Goal: Book appointment/travel/reservation

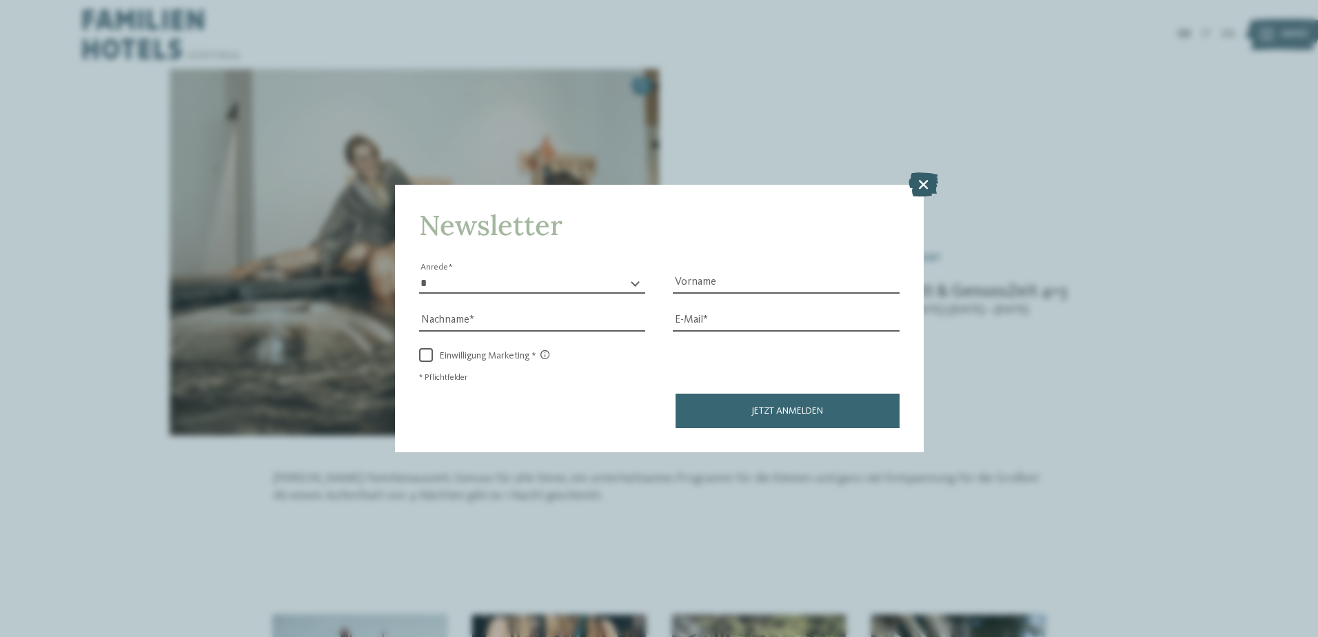
click at [922, 178] on icon at bounding box center [923, 184] width 30 height 24
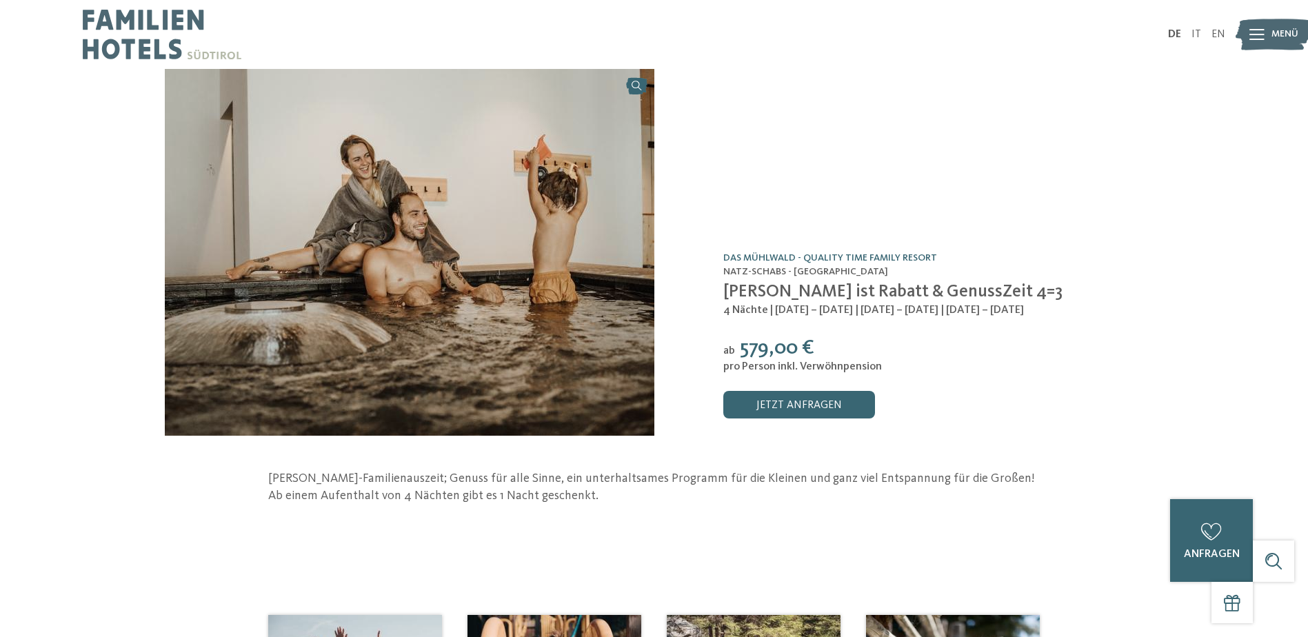
click at [810, 97] on div "Angebot /0" at bounding box center [933, 94] width 420 height 17
click at [139, 29] on img at bounding box center [162, 34] width 159 height 69
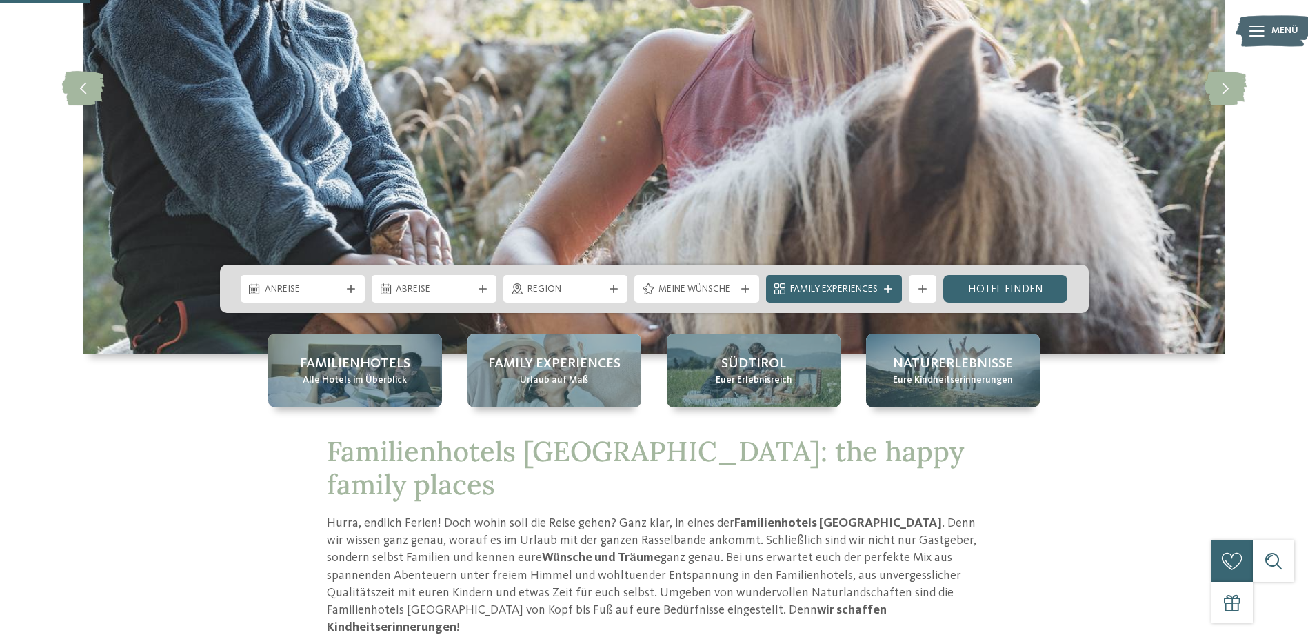
scroll to position [414, 0]
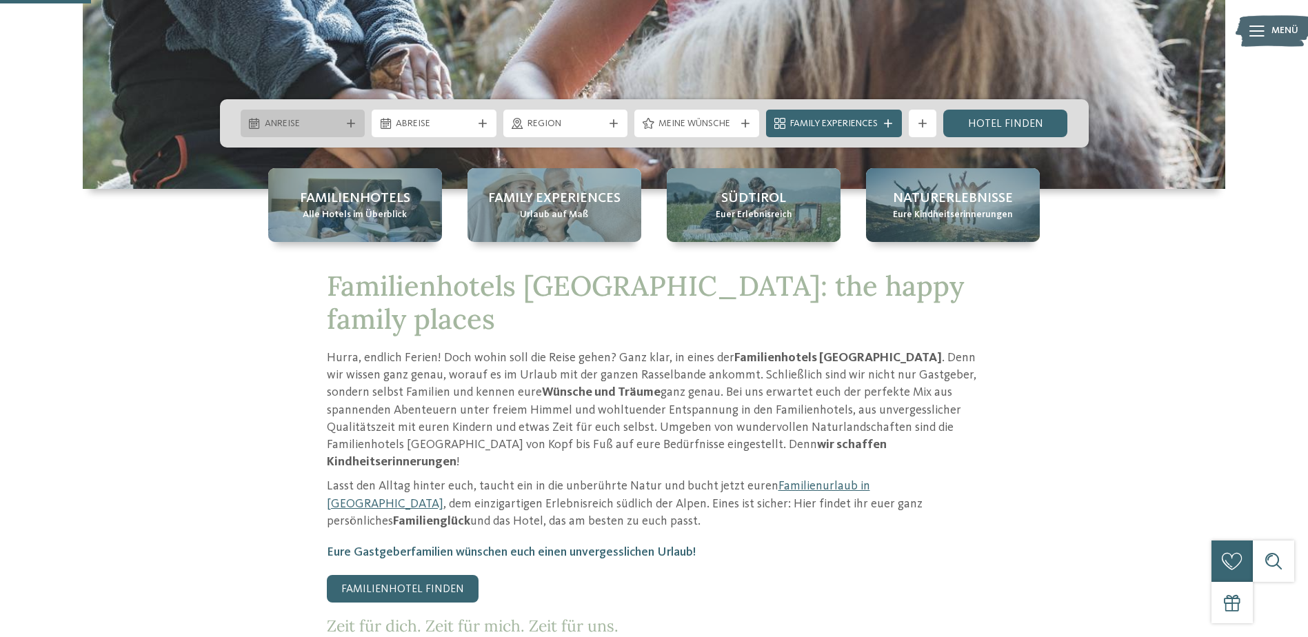
click at [301, 123] on span "Anreise" at bounding box center [303, 124] width 77 height 14
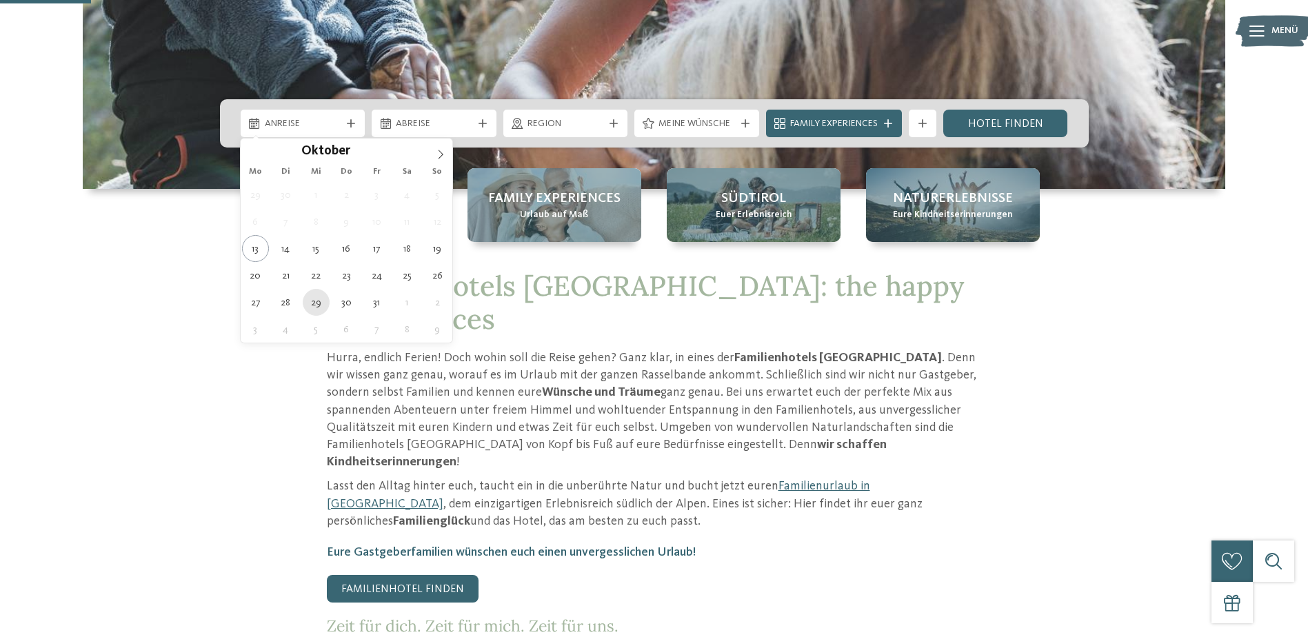
type div "[DATE]"
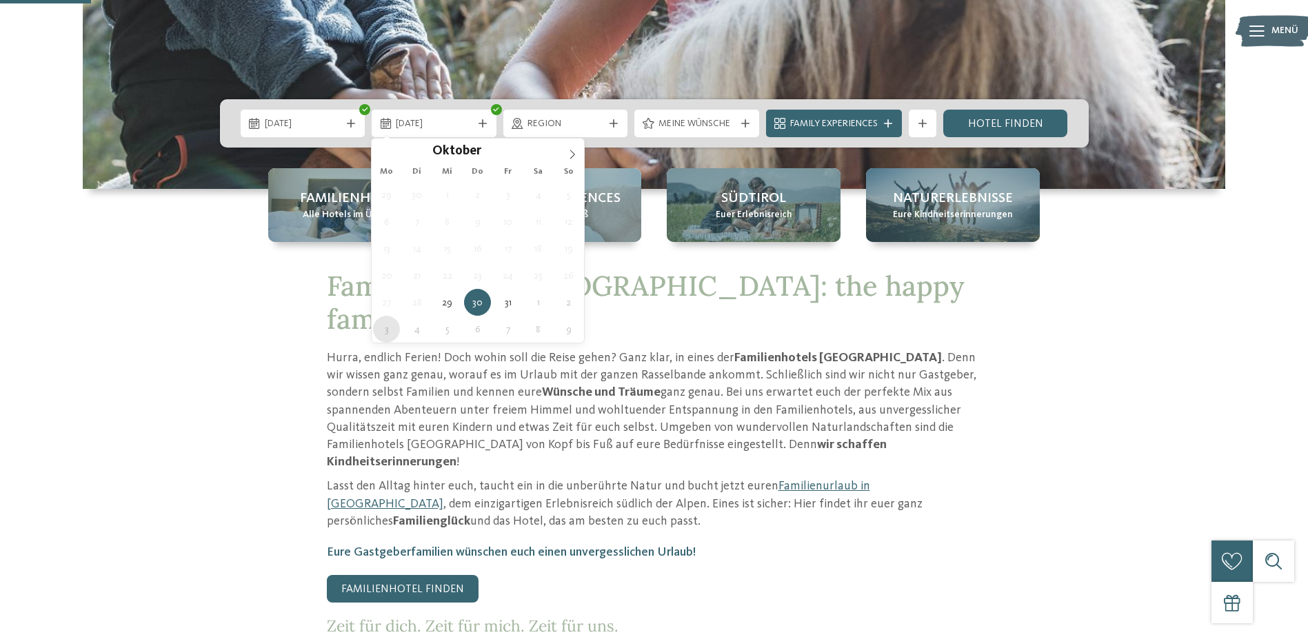
type div "[DATE]"
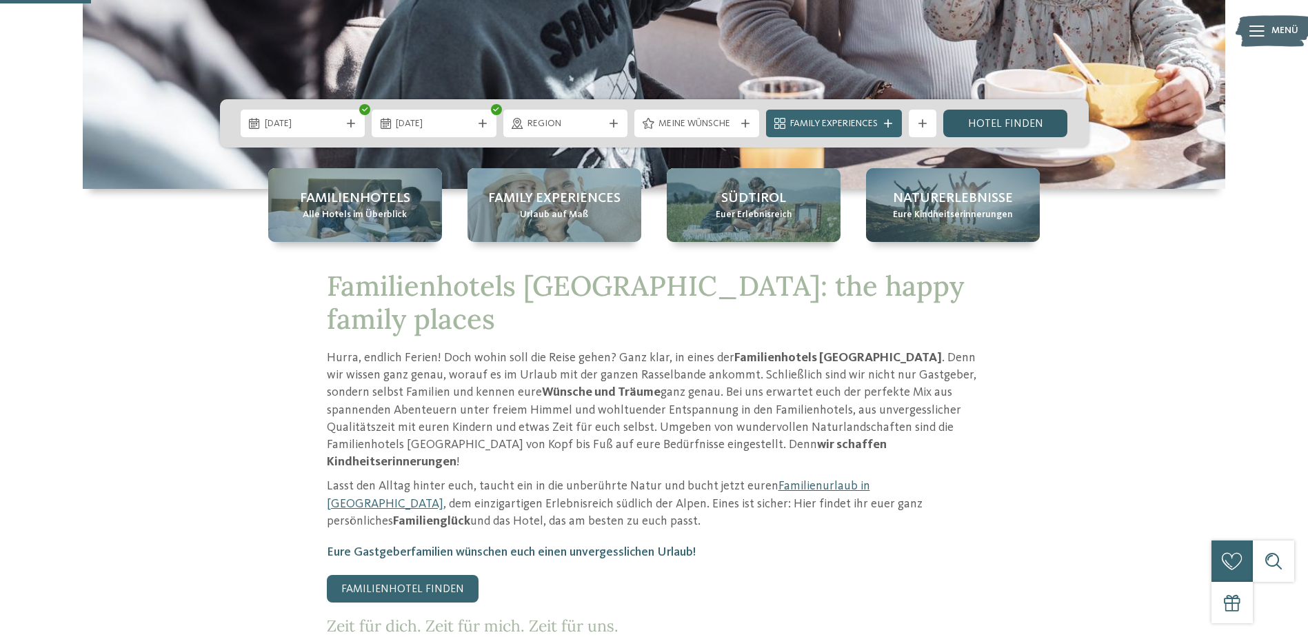
click at [1014, 117] on link "Hotel finden" at bounding box center [1005, 124] width 125 height 28
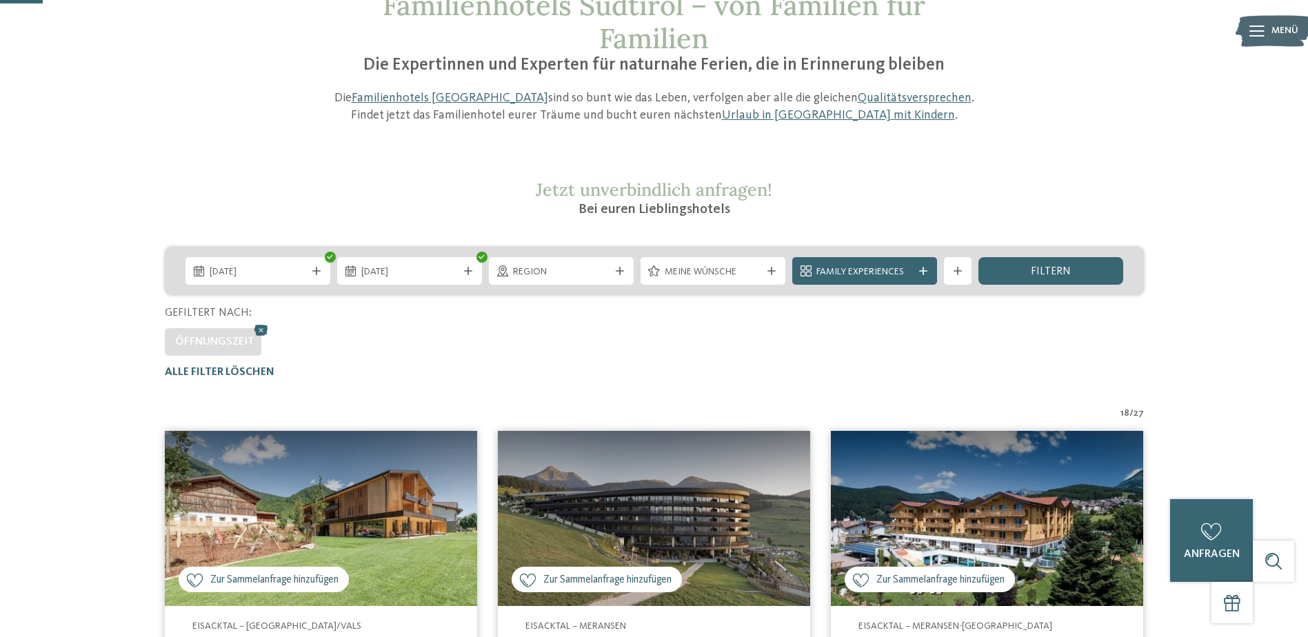
scroll to position [176, 0]
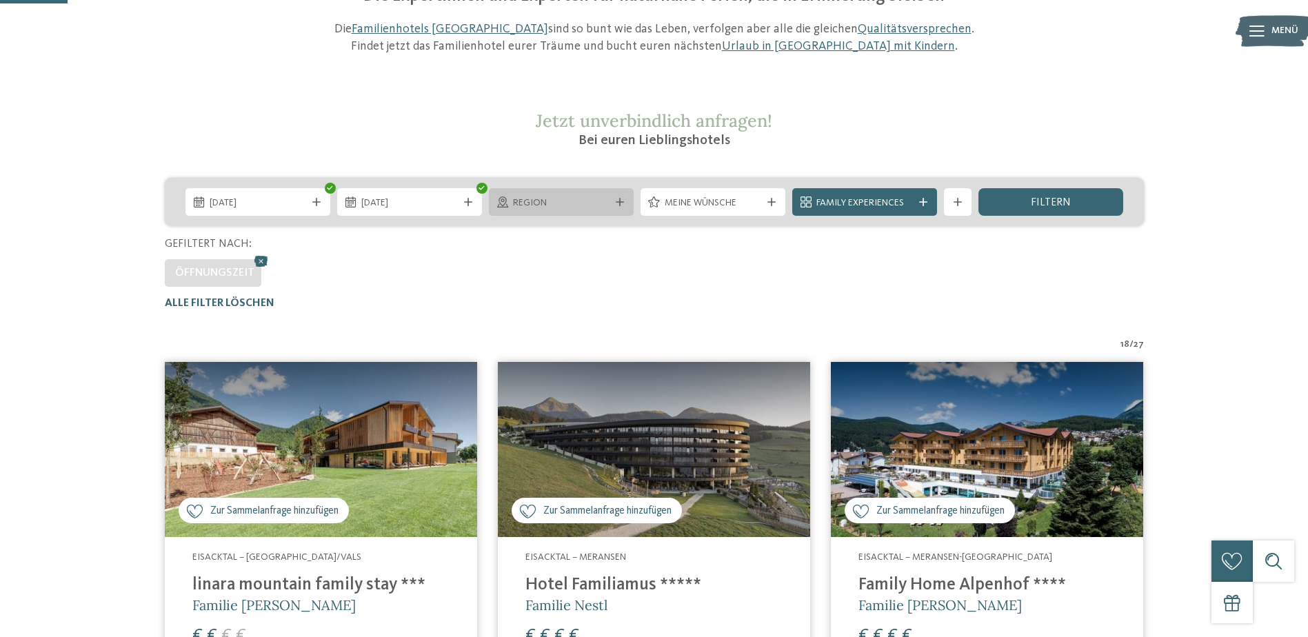
click at [530, 194] on div "Region" at bounding box center [561, 202] width 145 height 28
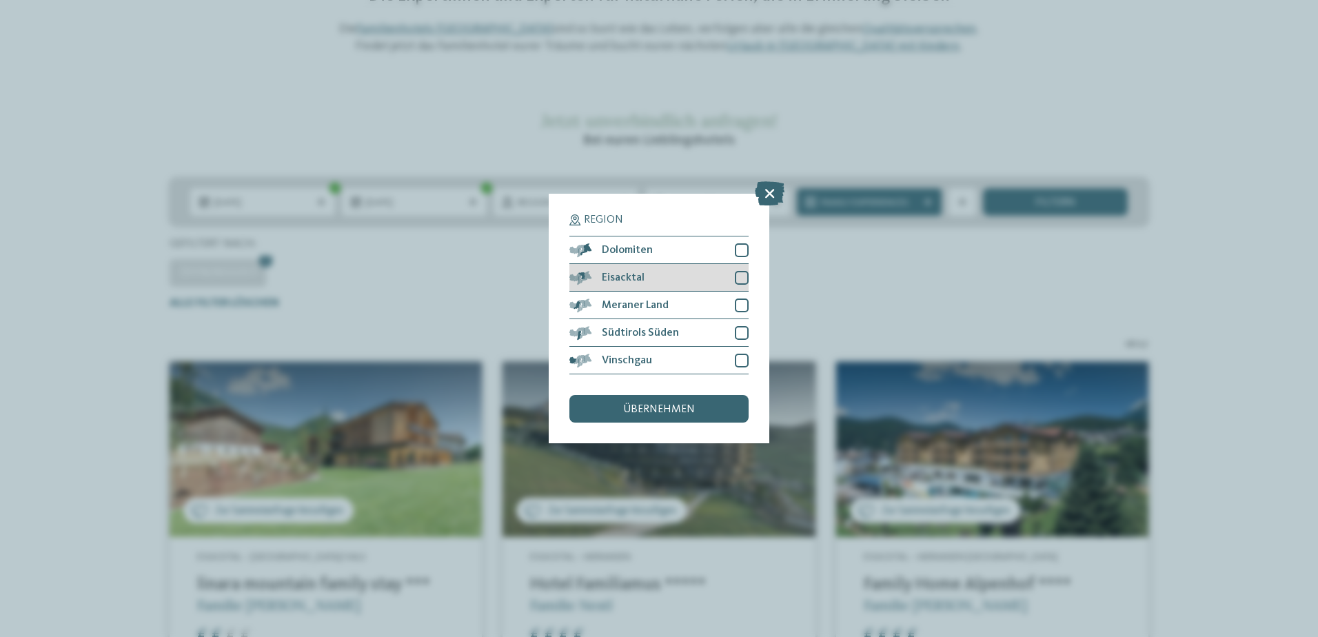
click at [628, 274] on span "Eisacktal" at bounding box center [623, 277] width 43 height 11
click at [622, 303] on span "Meraner Land" at bounding box center [635, 305] width 67 height 11
click at [656, 357] on div "Vinschgau" at bounding box center [658, 361] width 179 height 28
click at [675, 411] on span "übernehmen" at bounding box center [659, 409] width 72 height 11
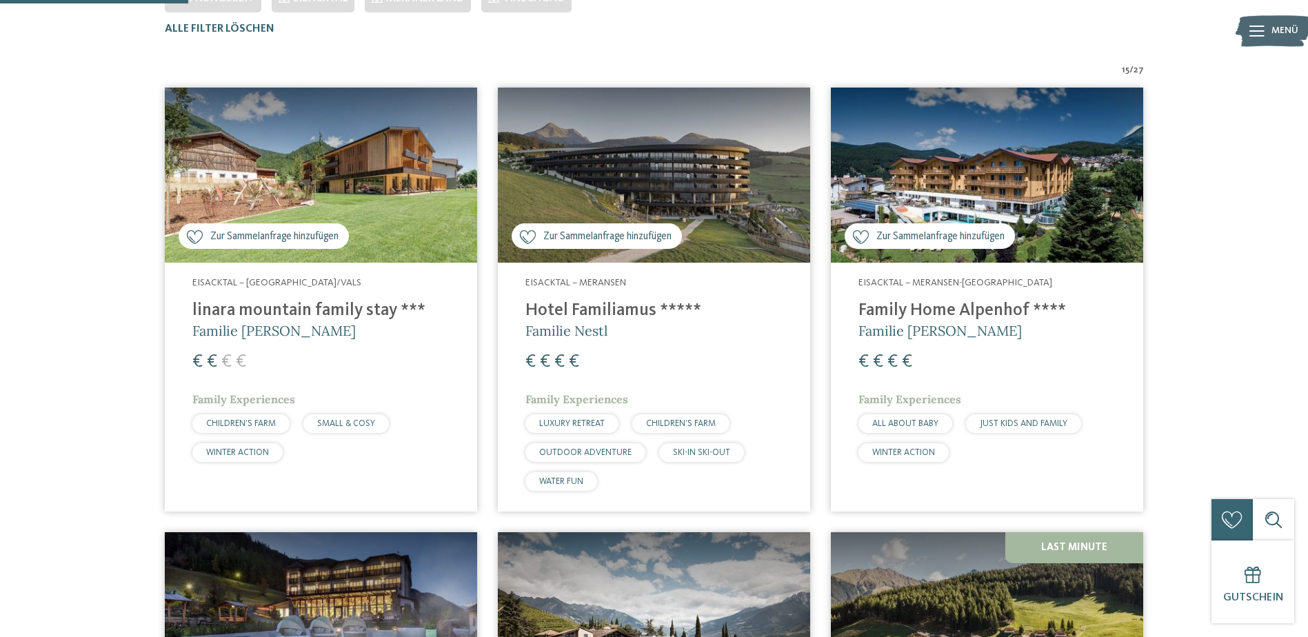
scroll to position [452, 0]
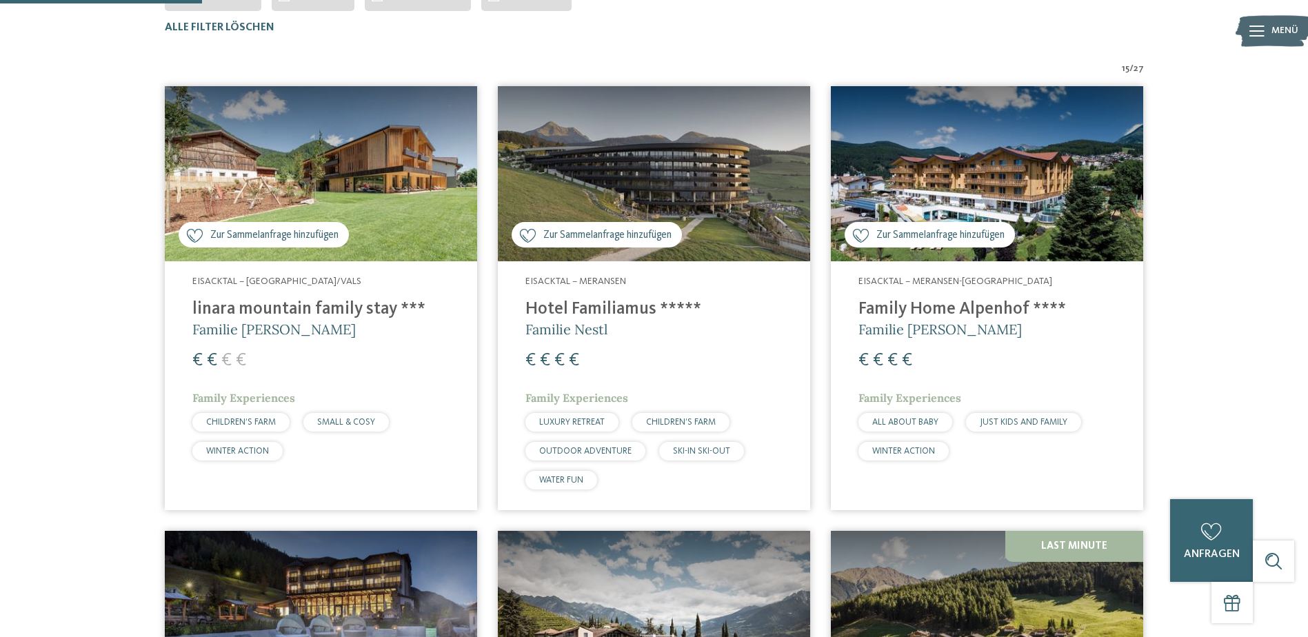
click at [955, 306] on h4 "Family Home Alpenhof ****" at bounding box center [986, 309] width 257 height 21
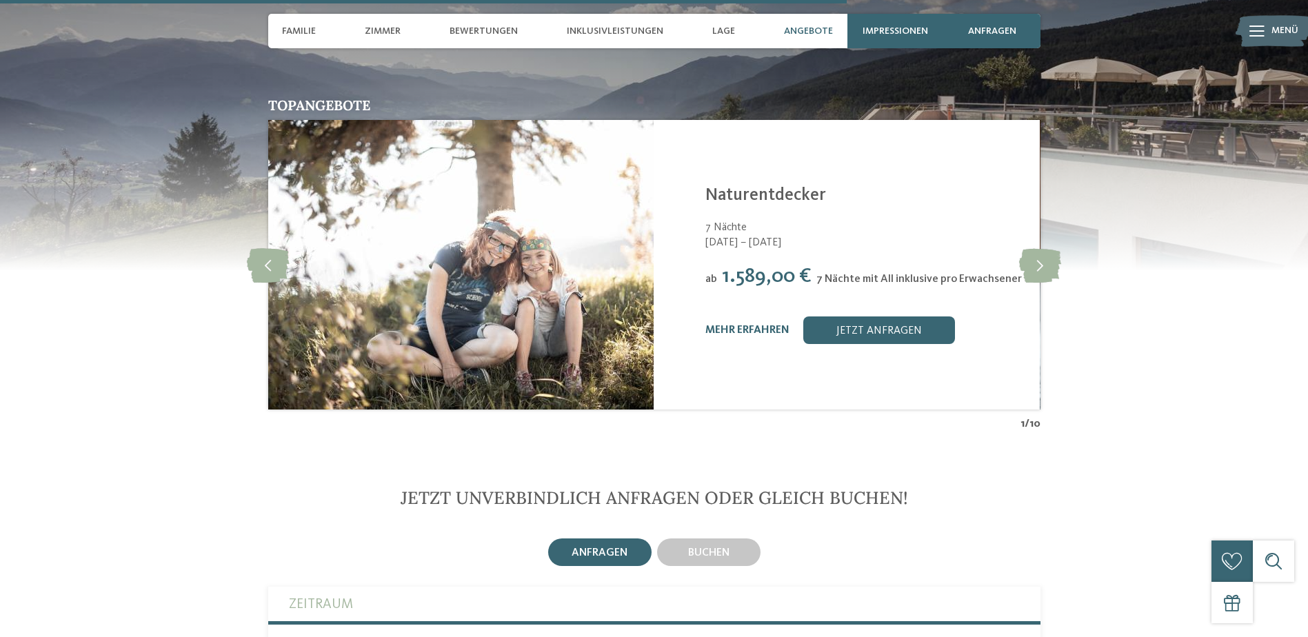
scroll to position [2895, 0]
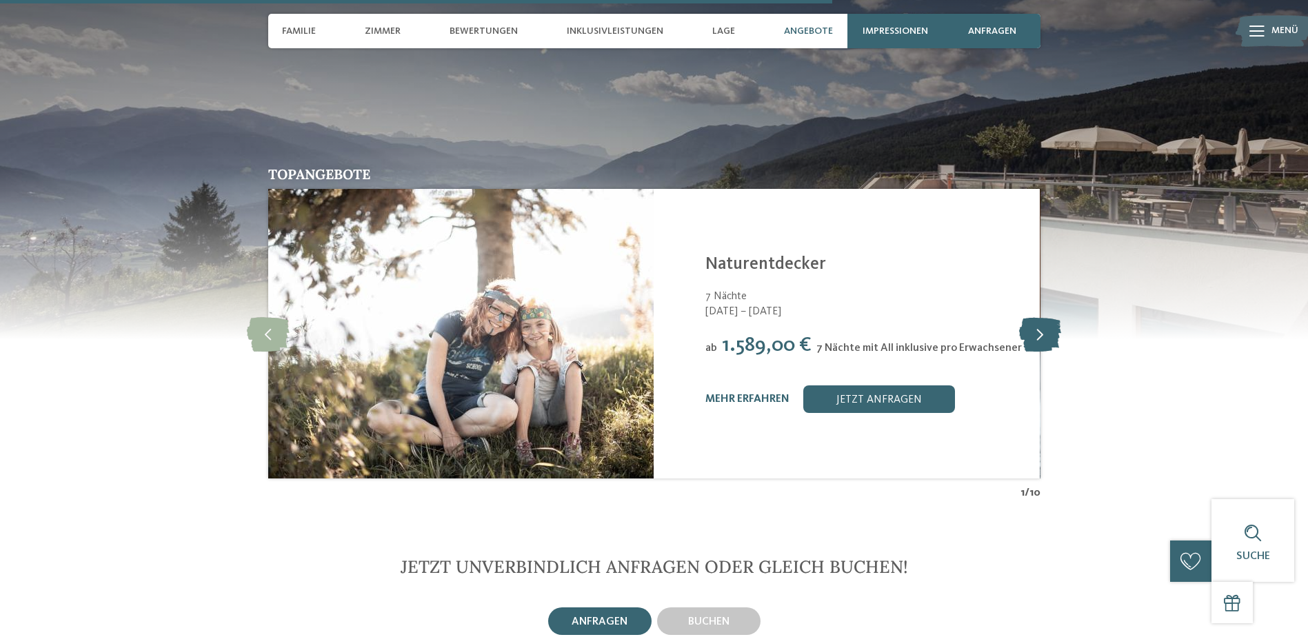
click at [1046, 316] on icon at bounding box center [1040, 333] width 42 height 34
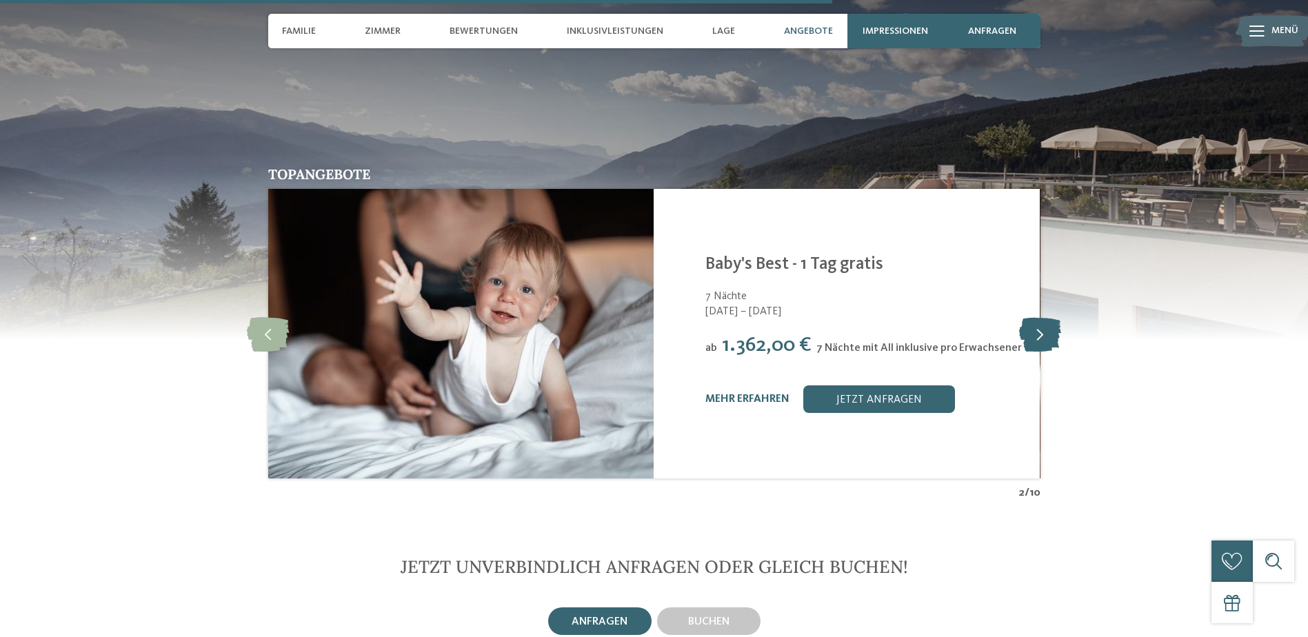
click at [1046, 316] on icon at bounding box center [1040, 333] width 42 height 34
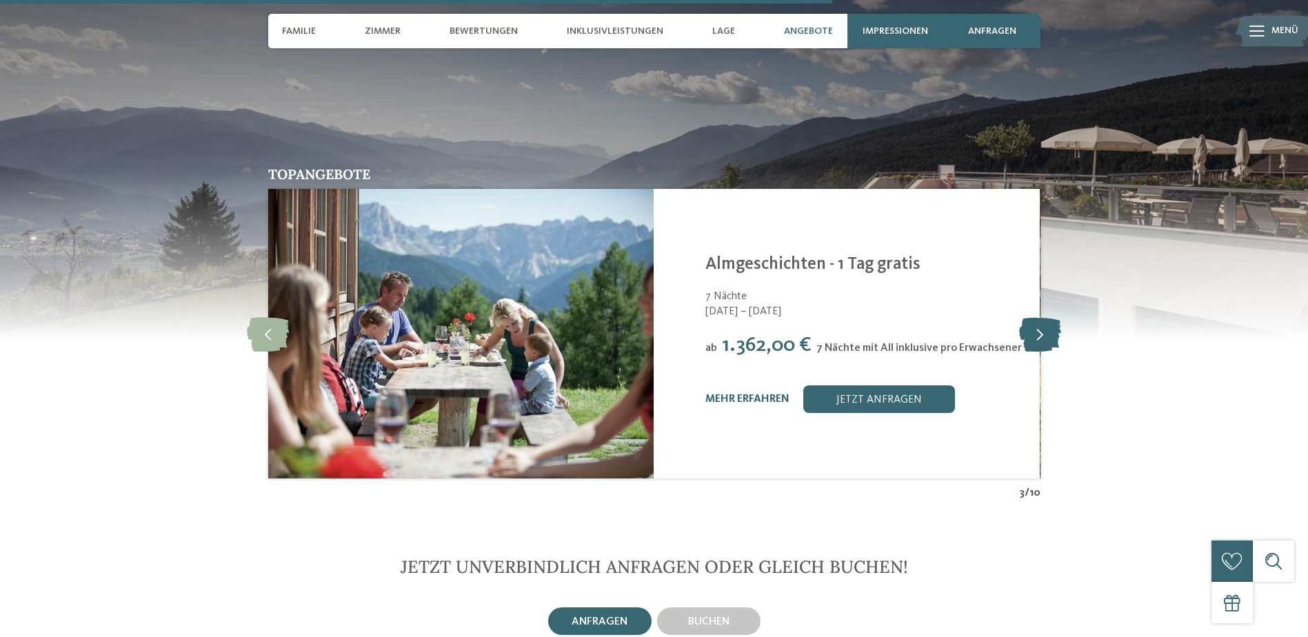
click at [1046, 316] on icon at bounding box center [1040, 333] width 42 height 34
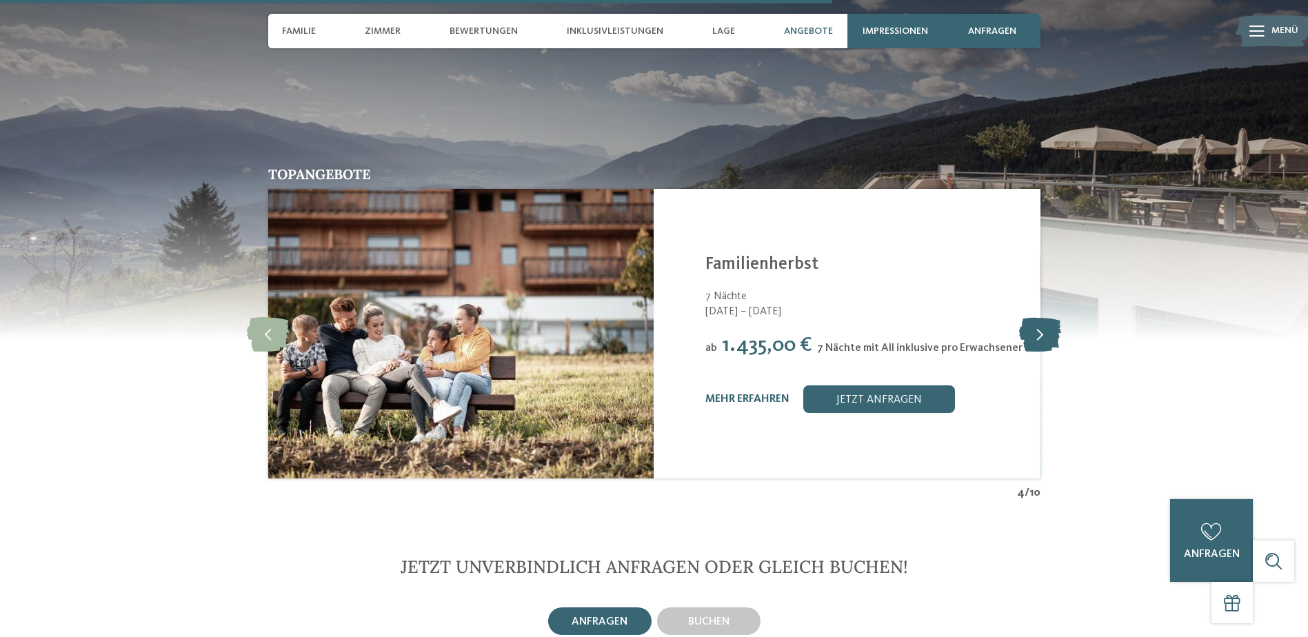
click at [1046, 316] on icon at bounding box center [1040, 333] width 42 height 34
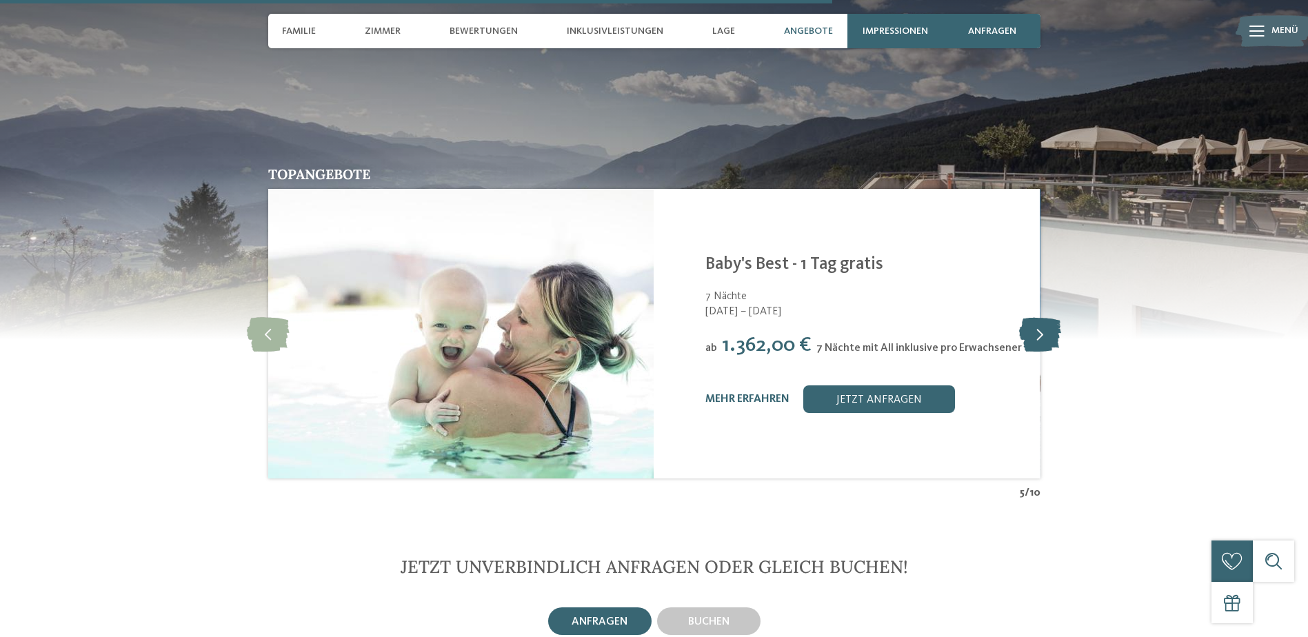
click at [1046, 316] on icon at bounding box center [1040, 333] width 42 height 34
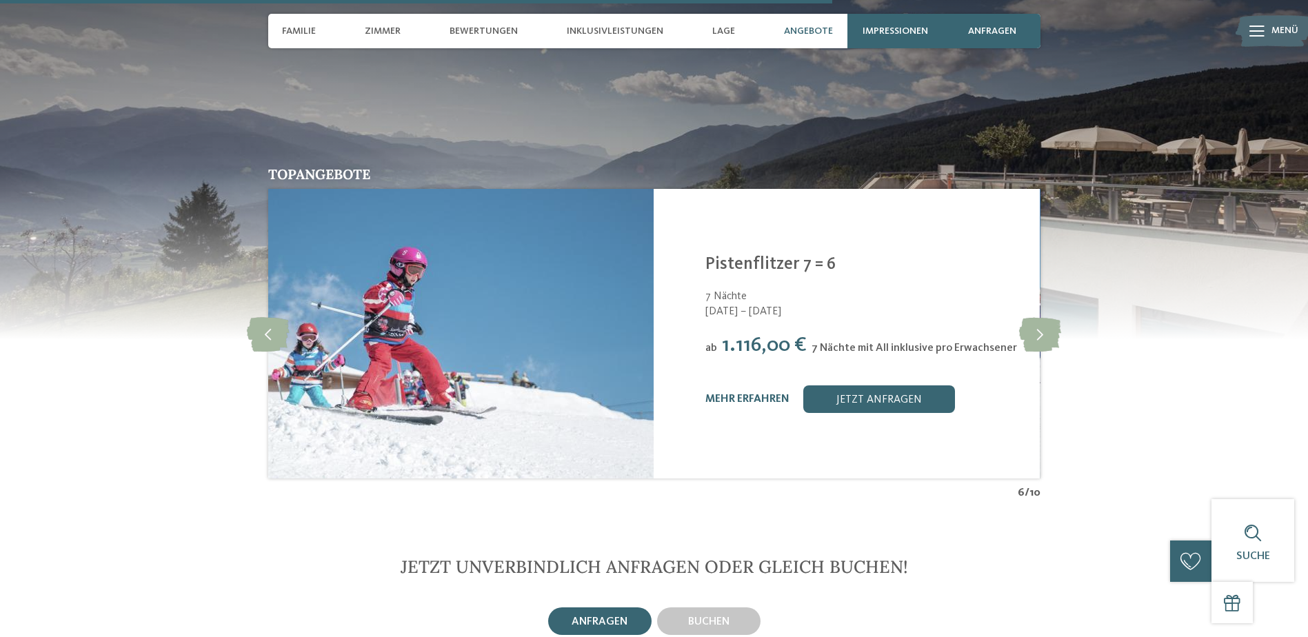
click at [1124, 305] on div at bounding box center [654, 167] width 1308 height 345
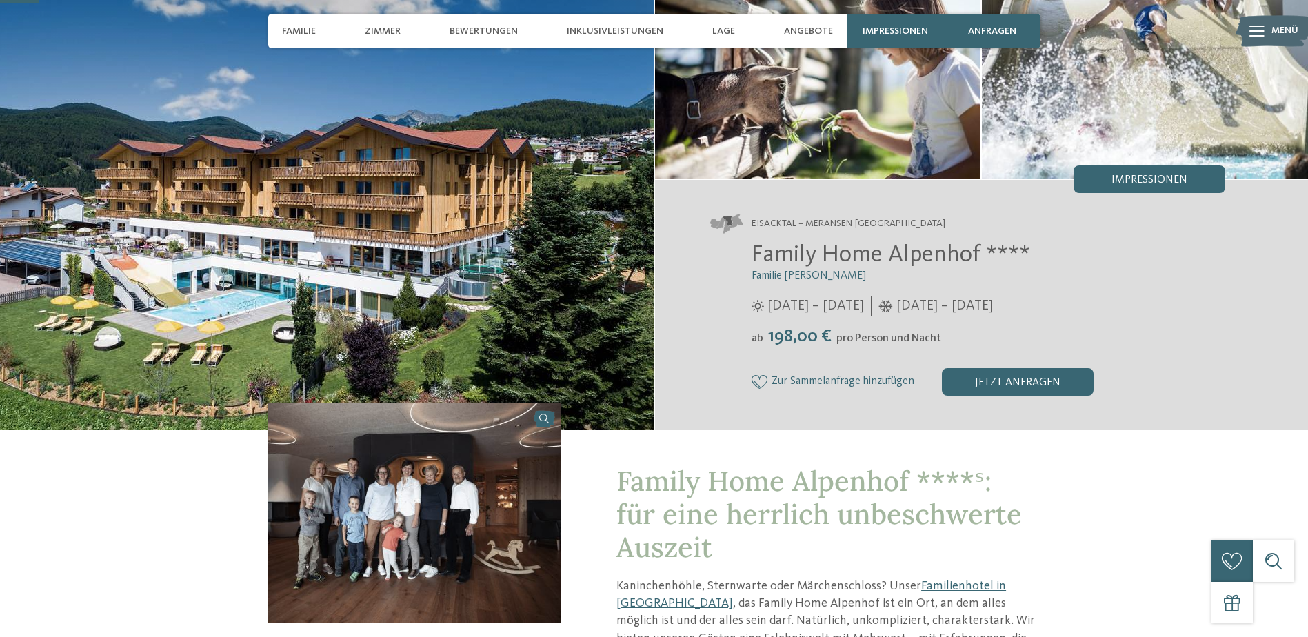
scroll to position [138, 0]
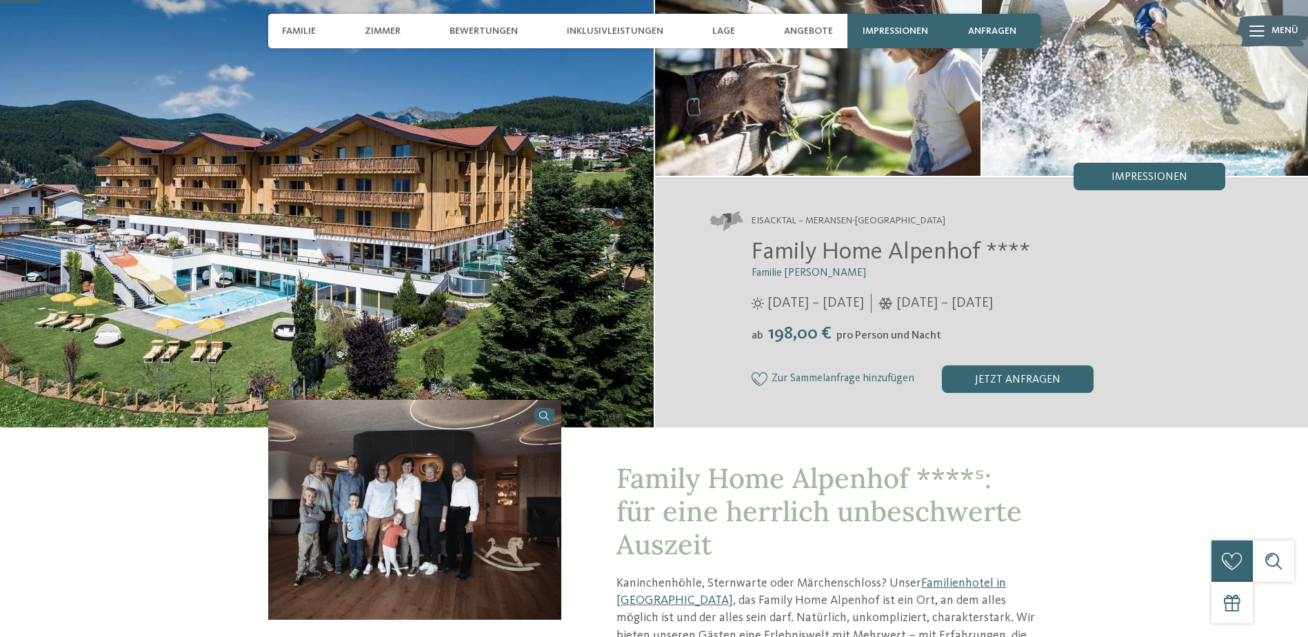
click at [762, 374] on icon at bounding box center [759, 379] width 17 height 14
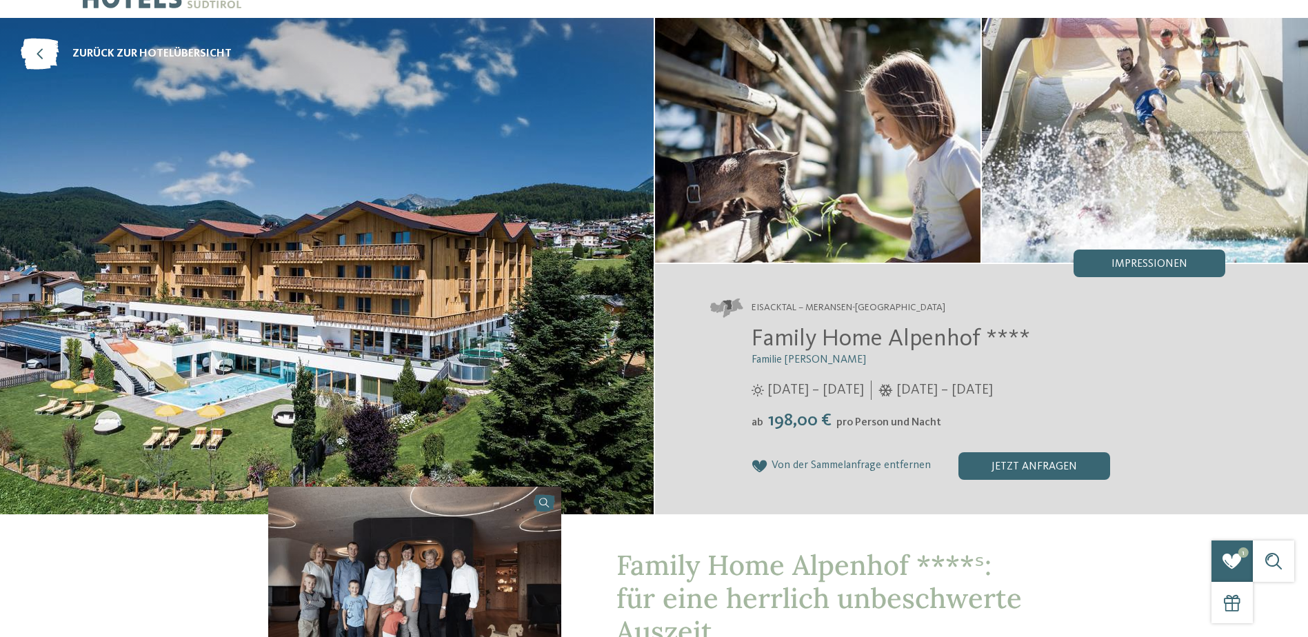
scroll to position [0, 0]
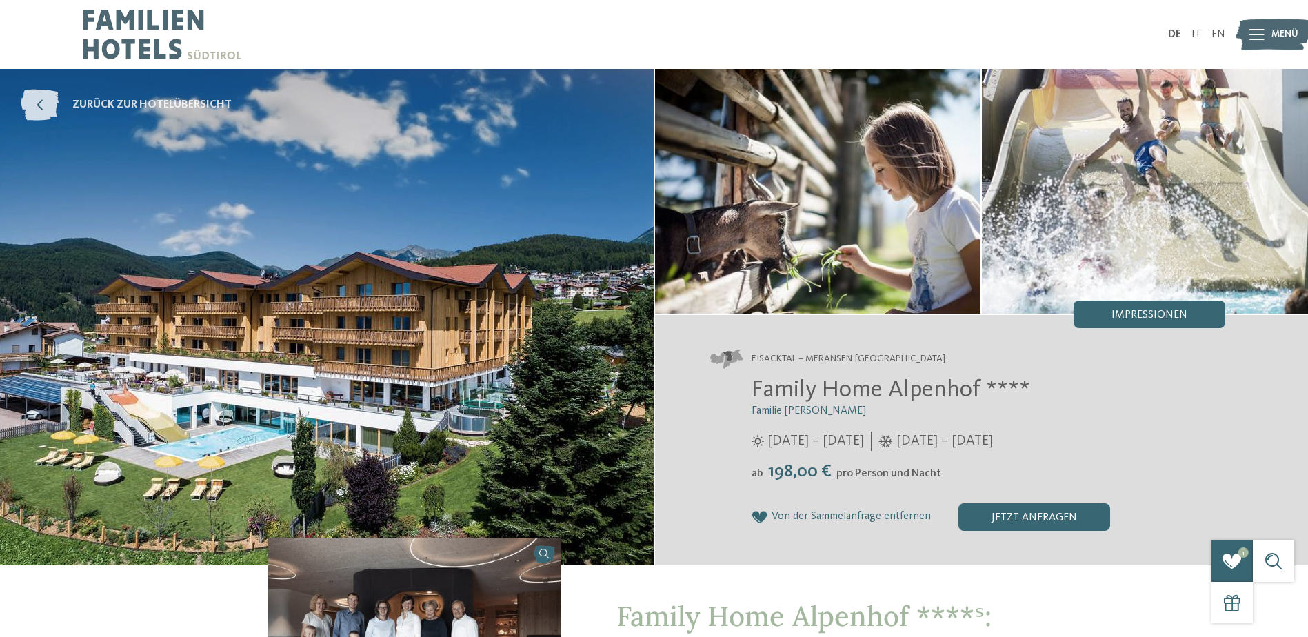
click at [38, 98] on icon at bounding box center [40, 105] width 38 height 31
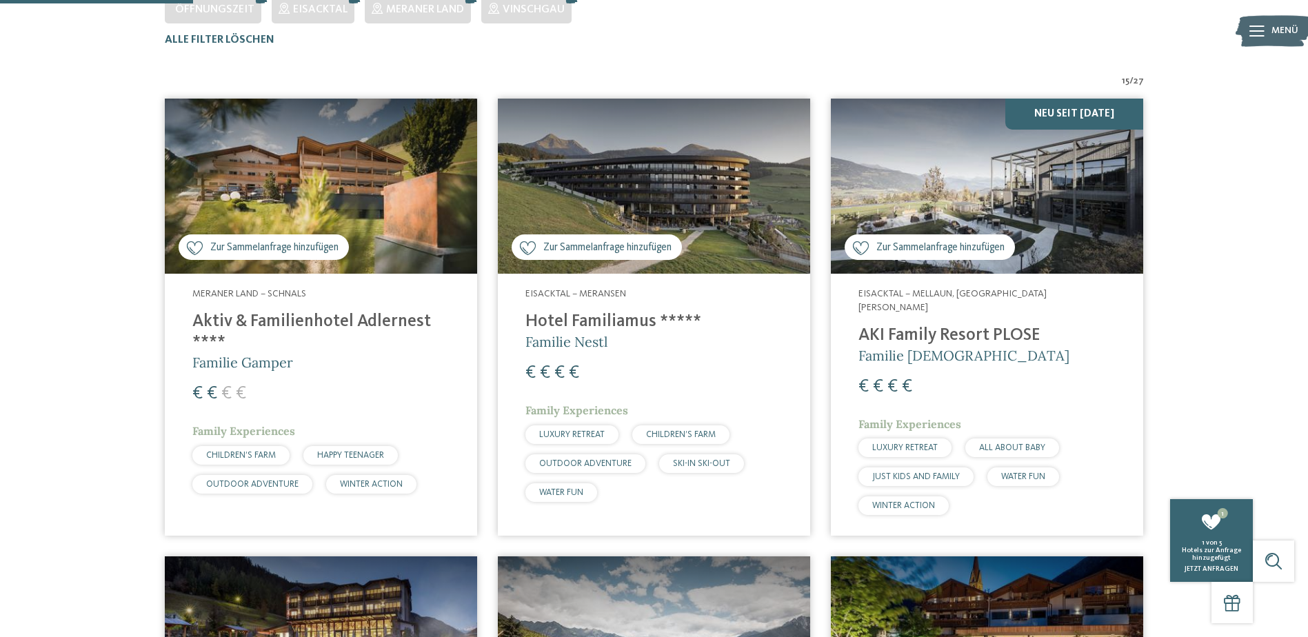
scroll to position [452, 0]
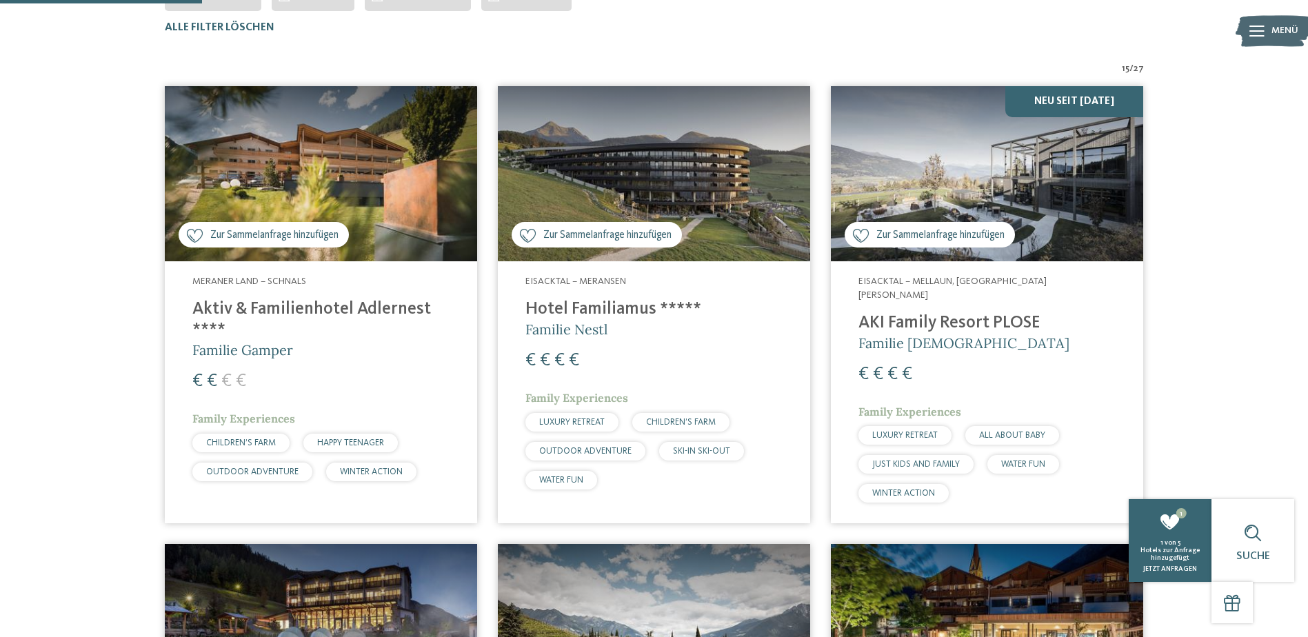
click at [409, 222] on img at bounding box center [321, 174] width 312 height 176
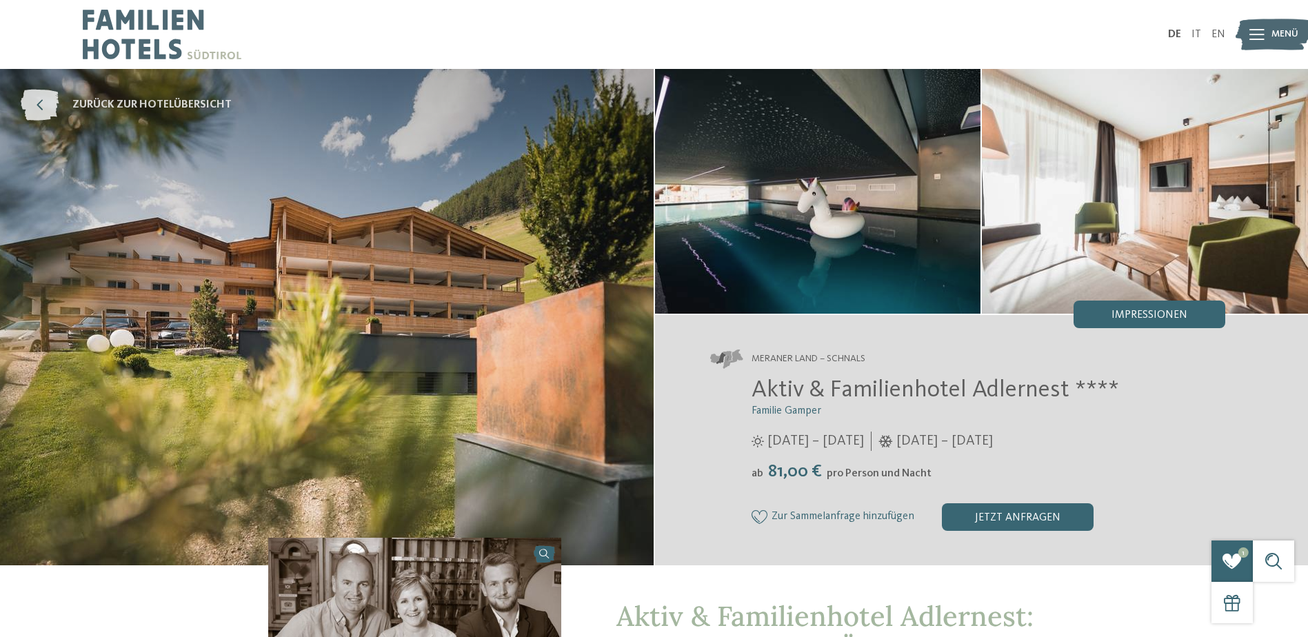
click at [37, 99] on icon at bounding box center [40, 105] width 38 height 31
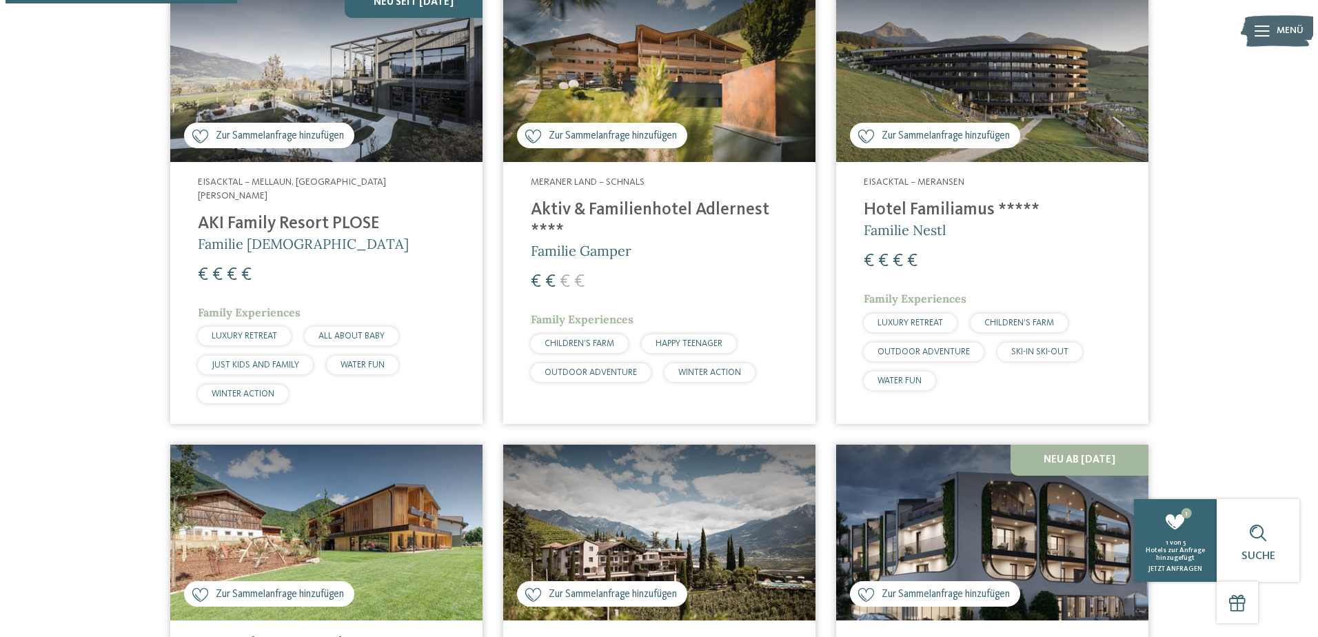
scroll to position [207, 0]
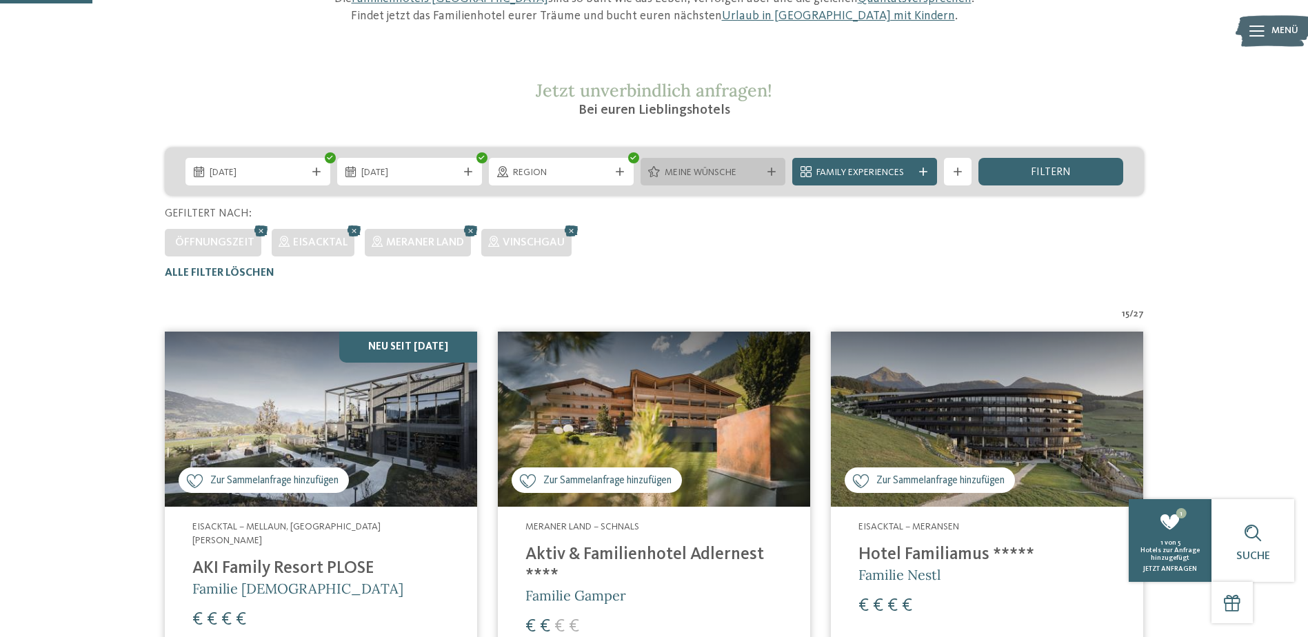
click at [745, 179] on span "Meine Wünsche" at bounding box center [712, 173] width 96 height 14
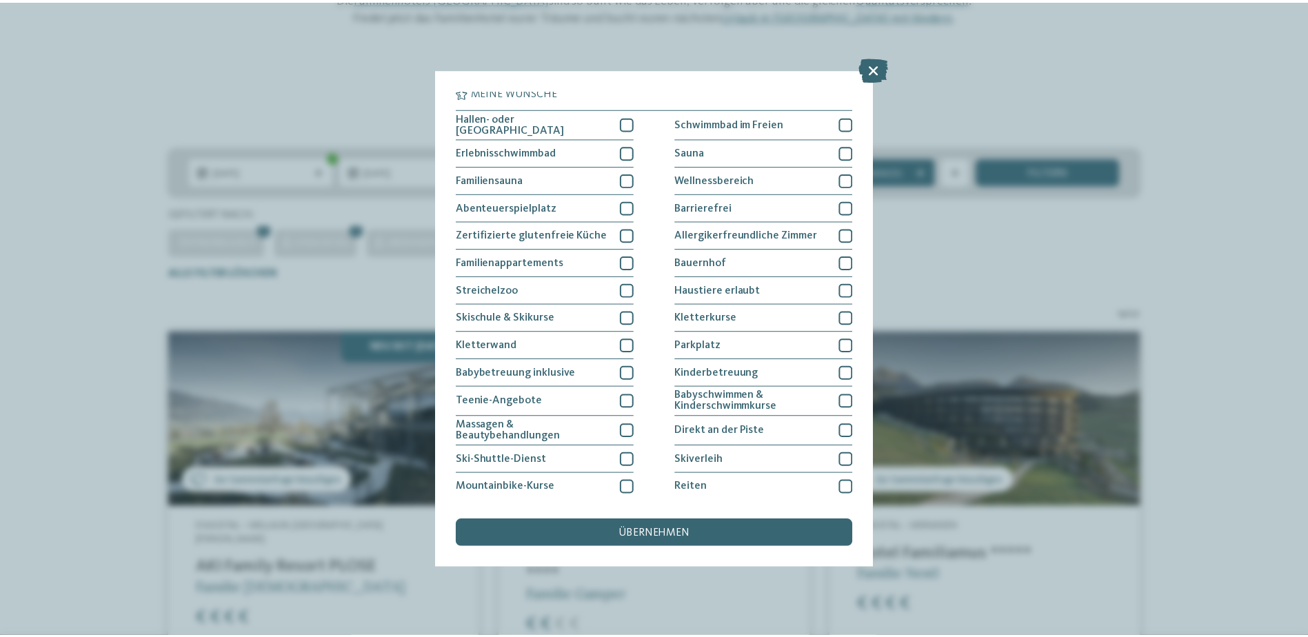
scroll to position [0, 0]
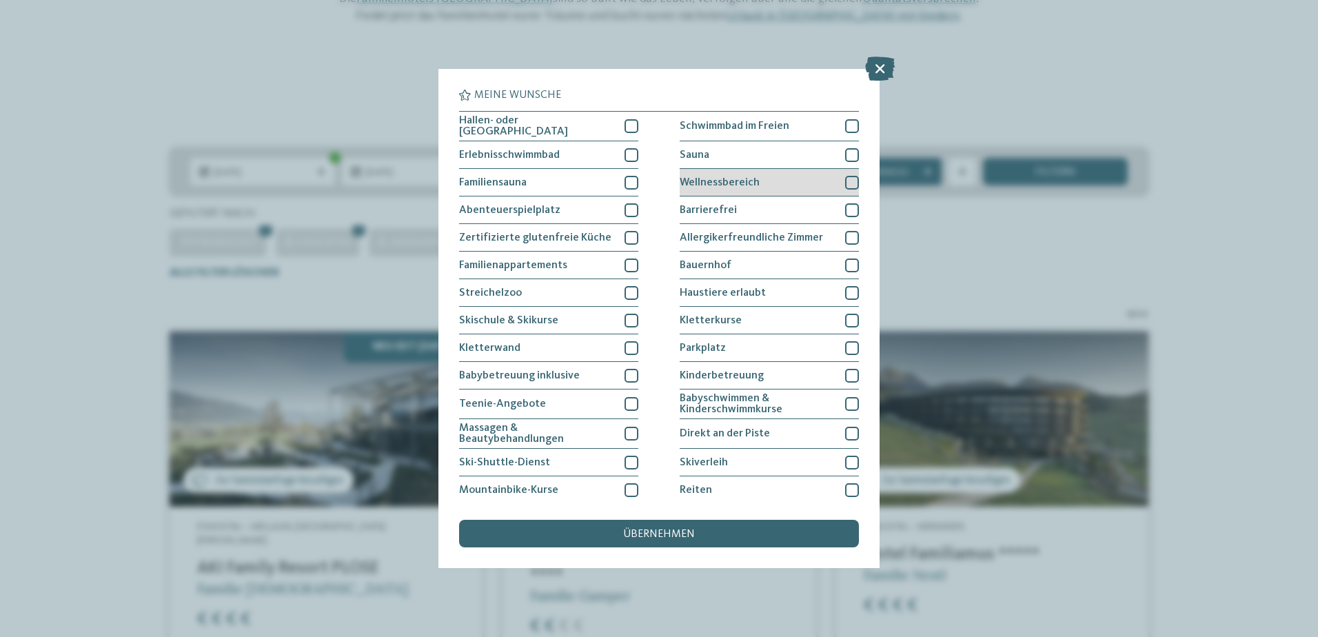
click at [702, 179] on span "Wellnessbereich" at bounding box center [720, 182] width 80 height 11
click at [708, 150] on div "Sauna" at bounding box center [769, 155] width 179 height 28
click at [583, 129] on span "Hallen- oder Schleusenbad" at bounding box center [536, 126] width 155 height 22
click at [679, 531] on span "übernehmen" at bounding box center [659, 534] width 72 height 11
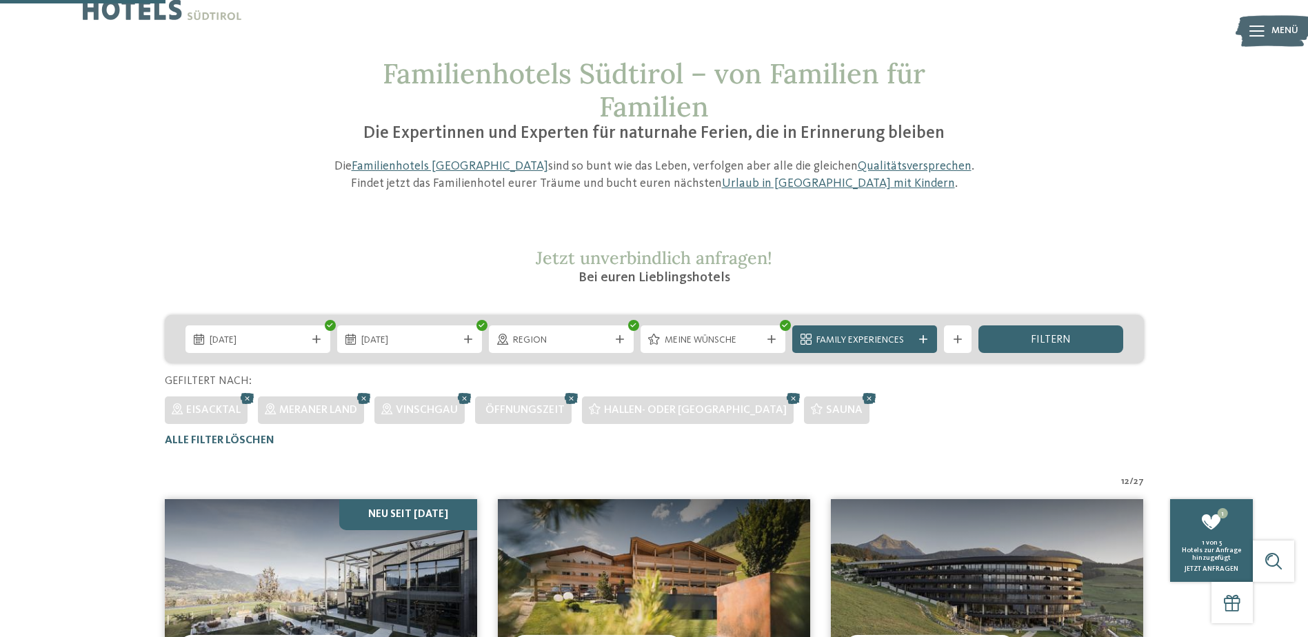
scroll to position [39, 0]
click at [871, 335] on span "Family Experiences" at bounding box center [864, 341] width 96 height 14
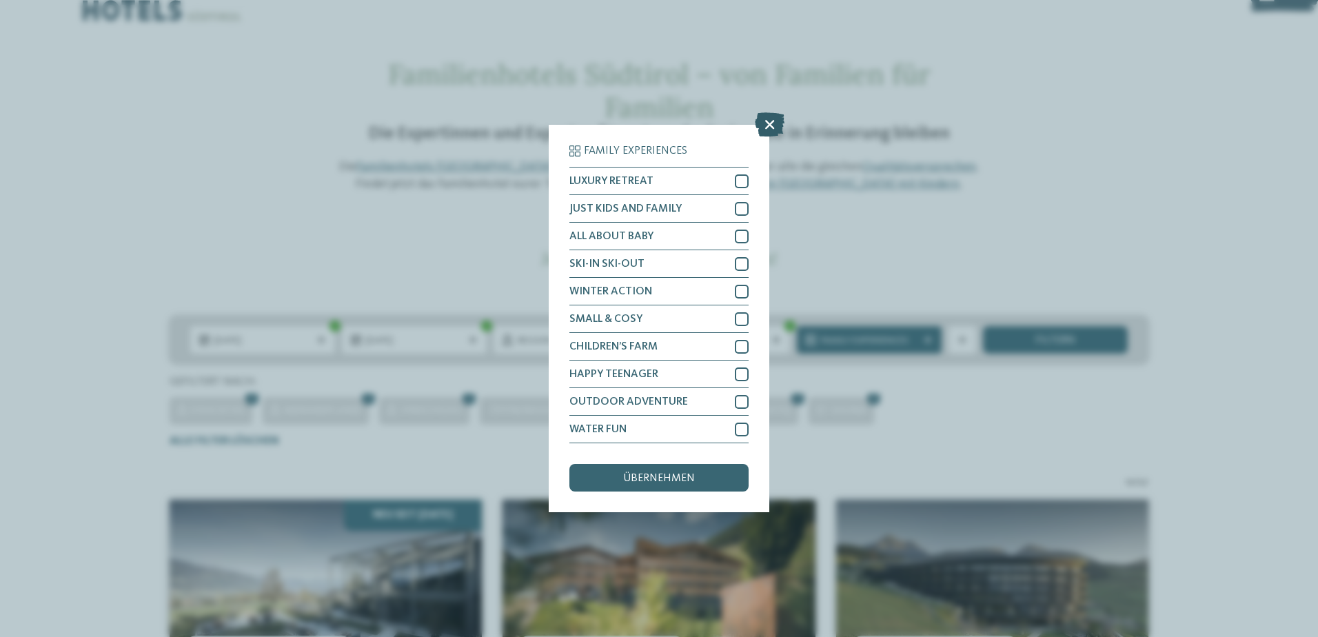
click at [765, 123] on icon at bounding box center [770, 124] width 30 height 24
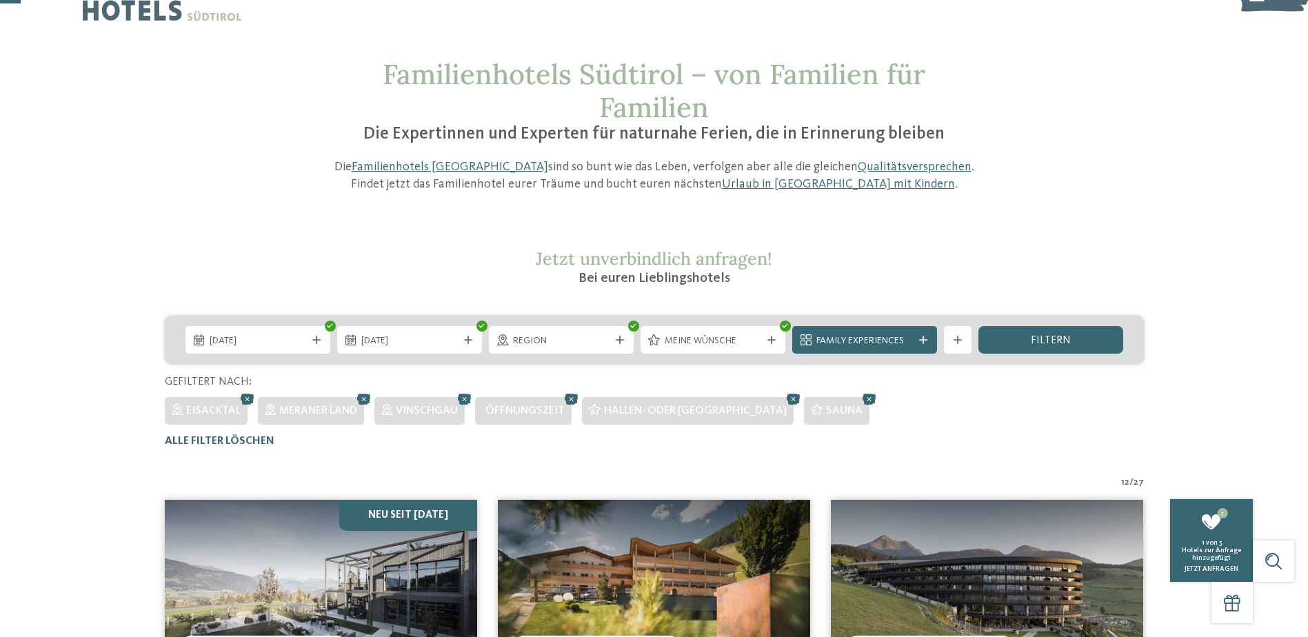
click at [1073, 255] on section "Jetzt unverbindlich anfragen! Bei euren Lieblingshotels" at bounding box center [653, 268] width 937 height 40
click at [1060, 334] on div "filtern" at bounding box center [1050, 340] width 145 height 28
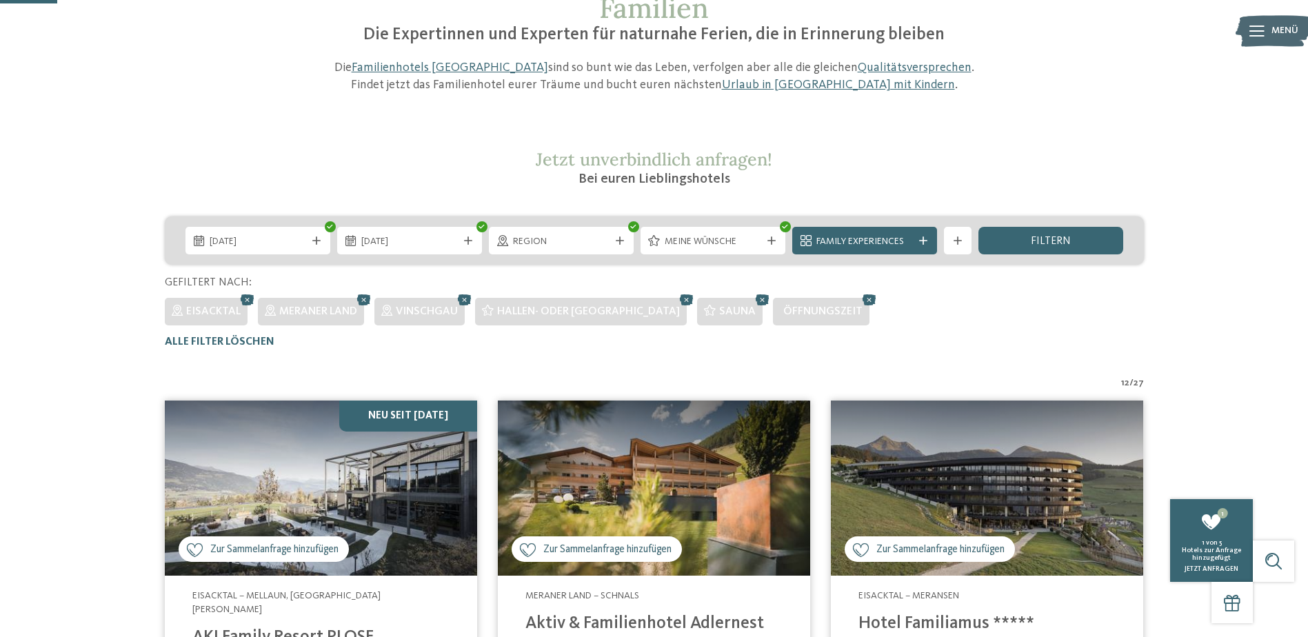
scroll to position [108, 0]
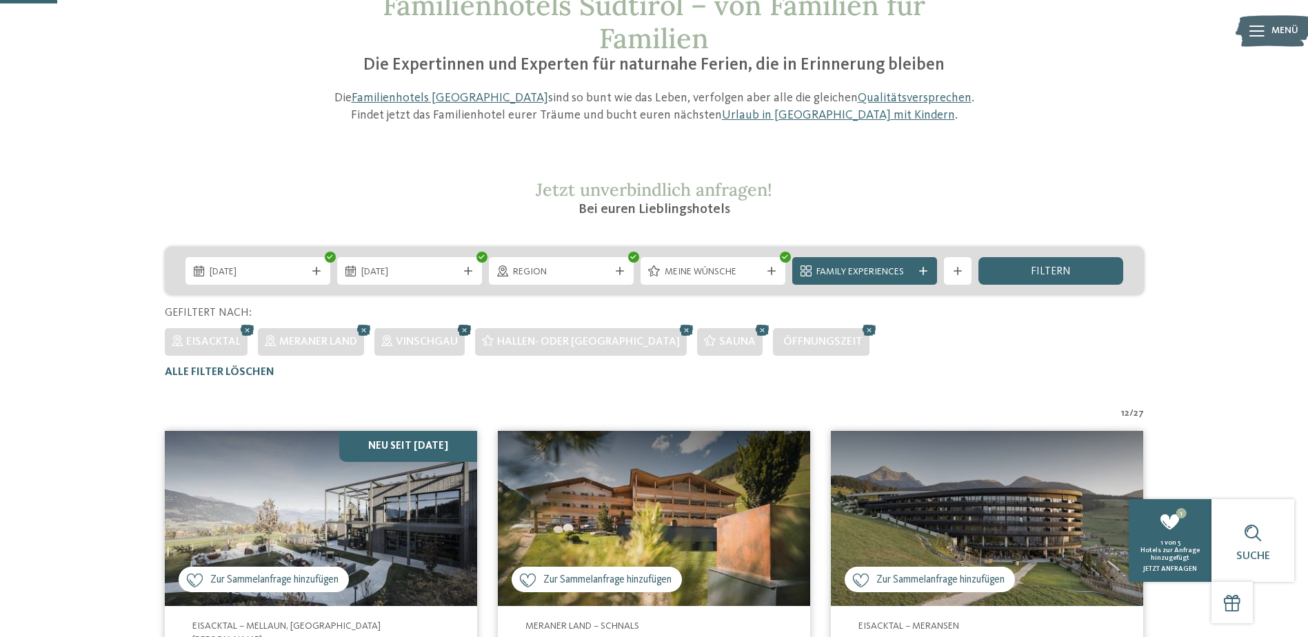
click at [465, 329] on icon at bounding box center [464, 330] width 21 height 18
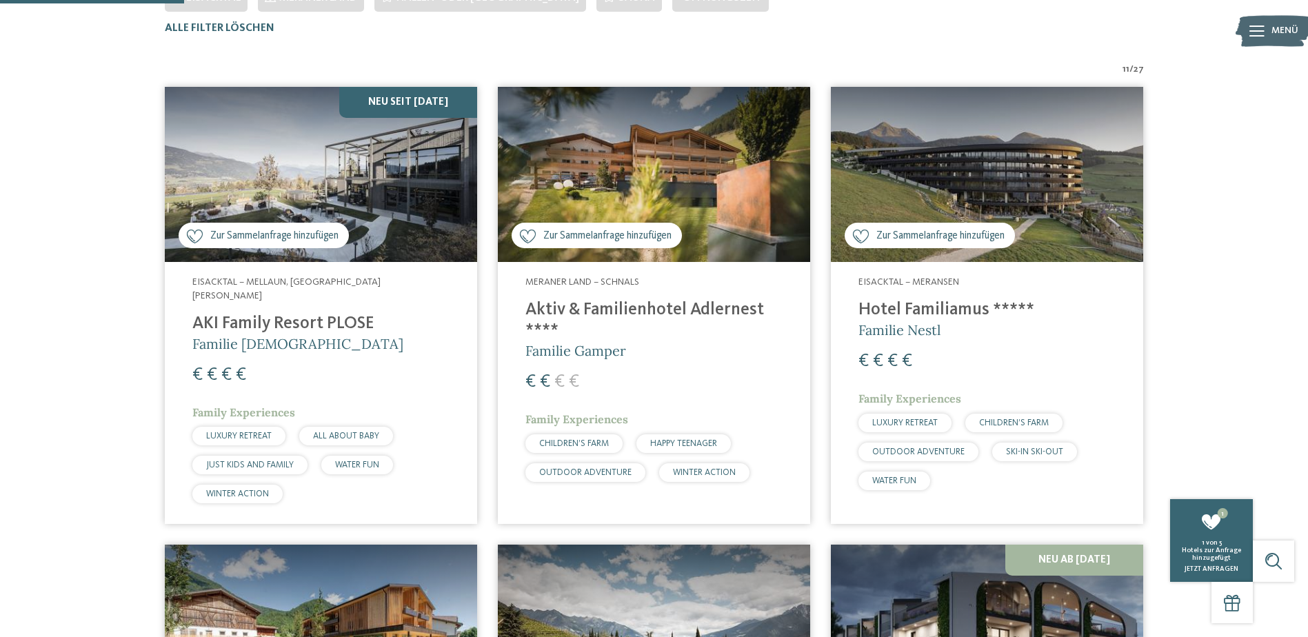
scroll to position [452, 0]
click at [989, 165] on img at bounding box center [987, 174] width 312 height 176
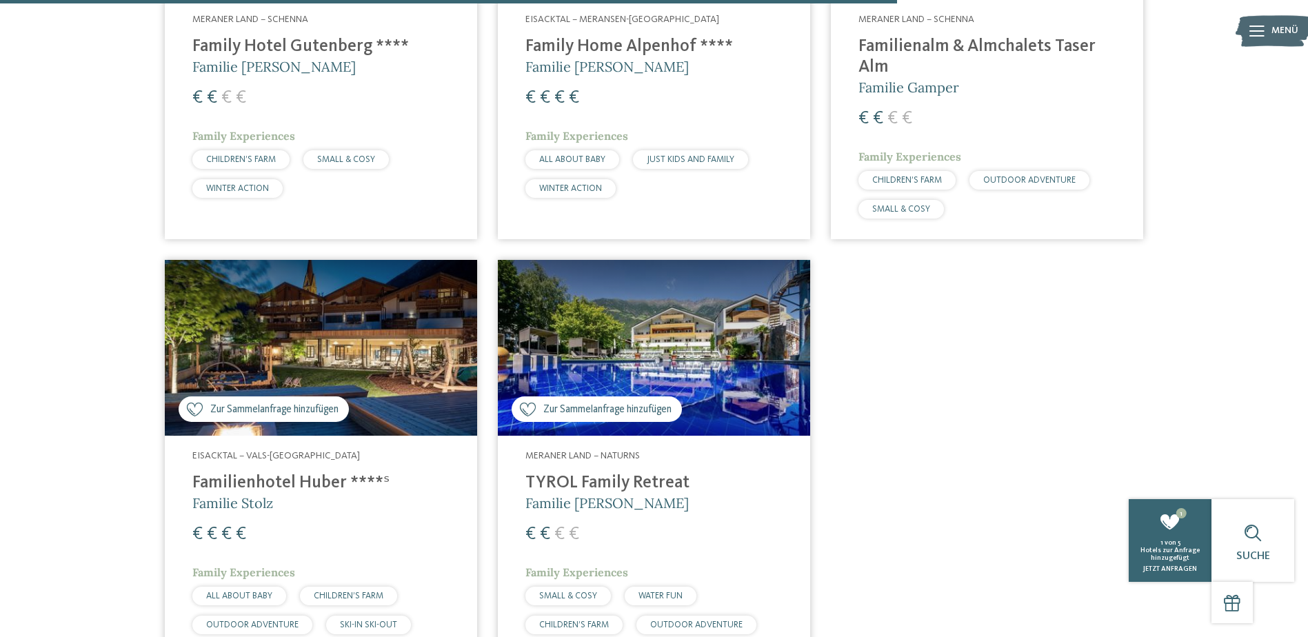
scroll to position [1624, 0]
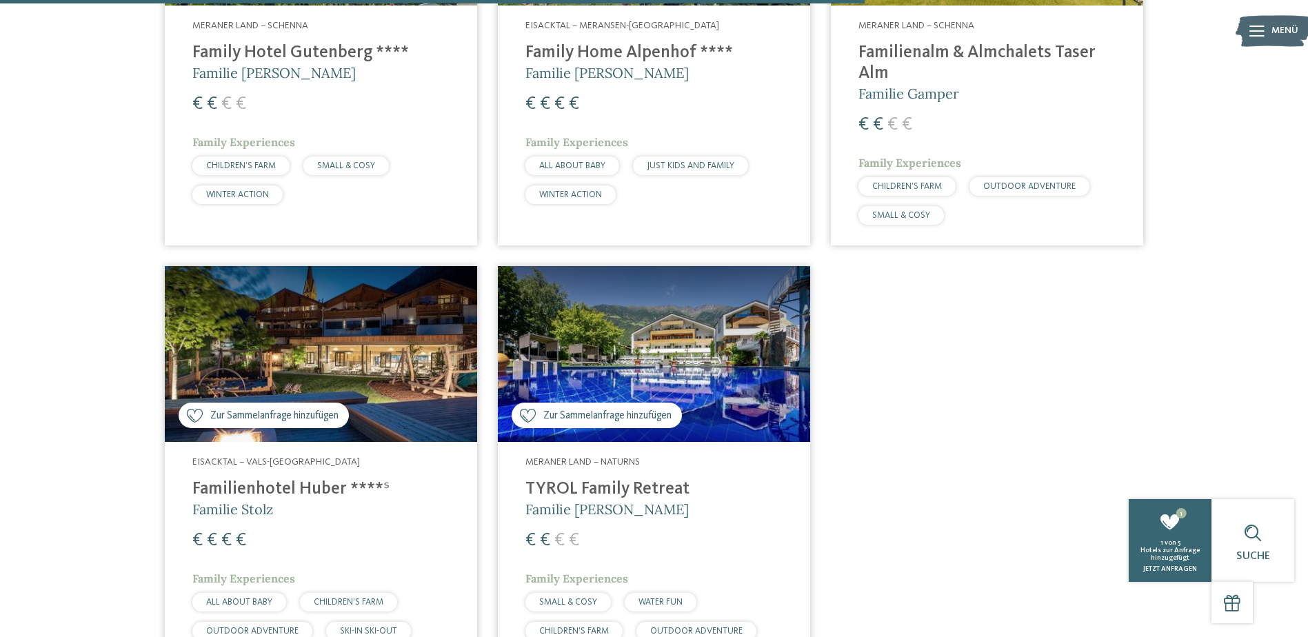
click at [383, 356] on img at bounding box center [321, 354] width 312 height 176
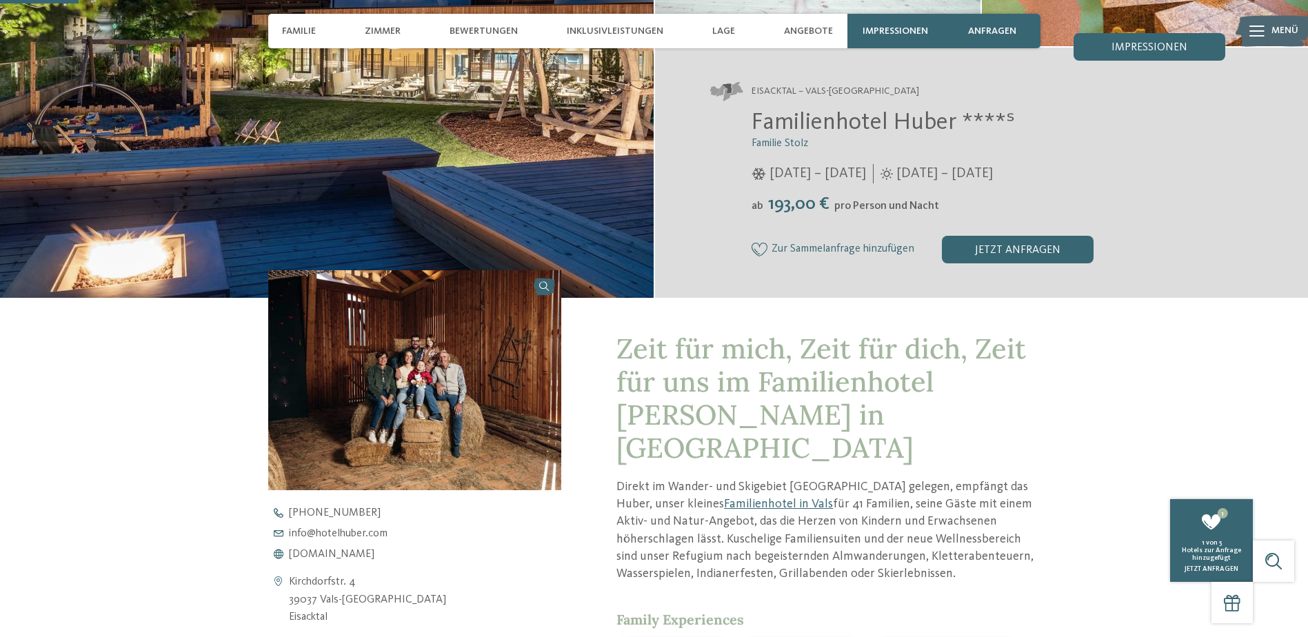
scroll to position [345, 0]
